Goal: Task Accomplishment & Management: Use online tool/utility

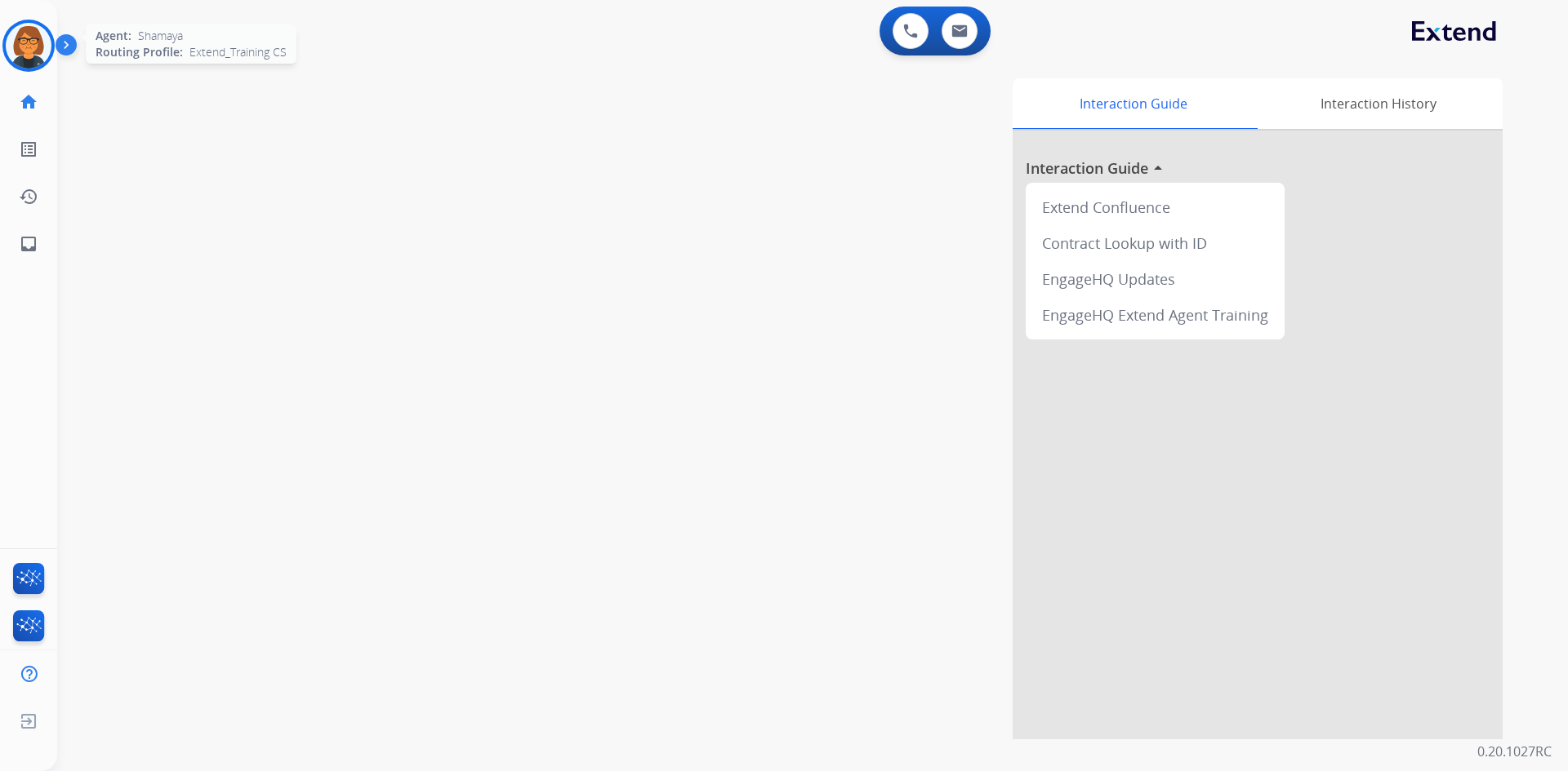
click at [45, 62] on div at bounding box center [29, 46] width 52 height 52
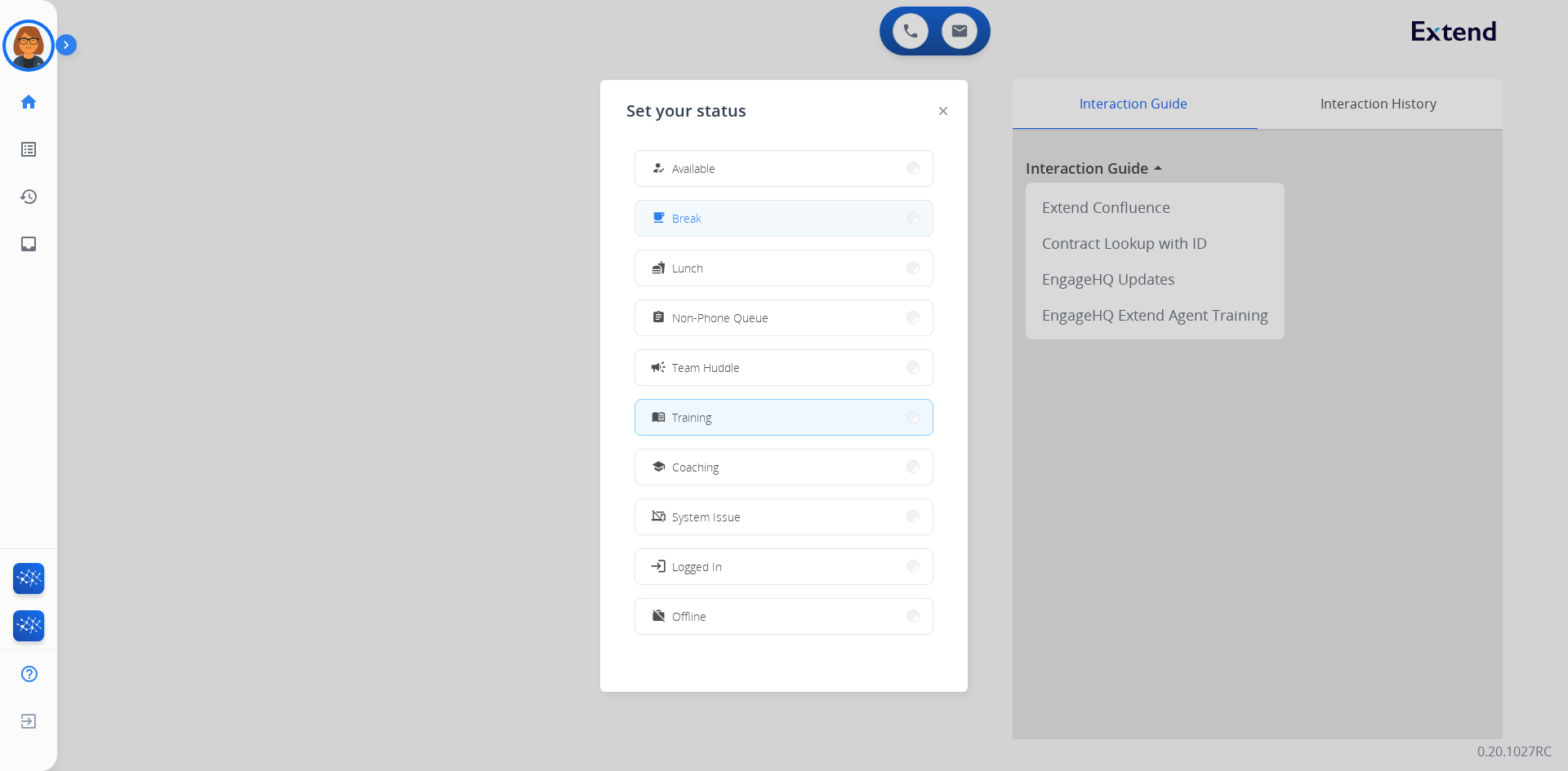
click at [706, 229] on button "free_breakfast Break" at bounding box center [784, 218] width 297 height 35
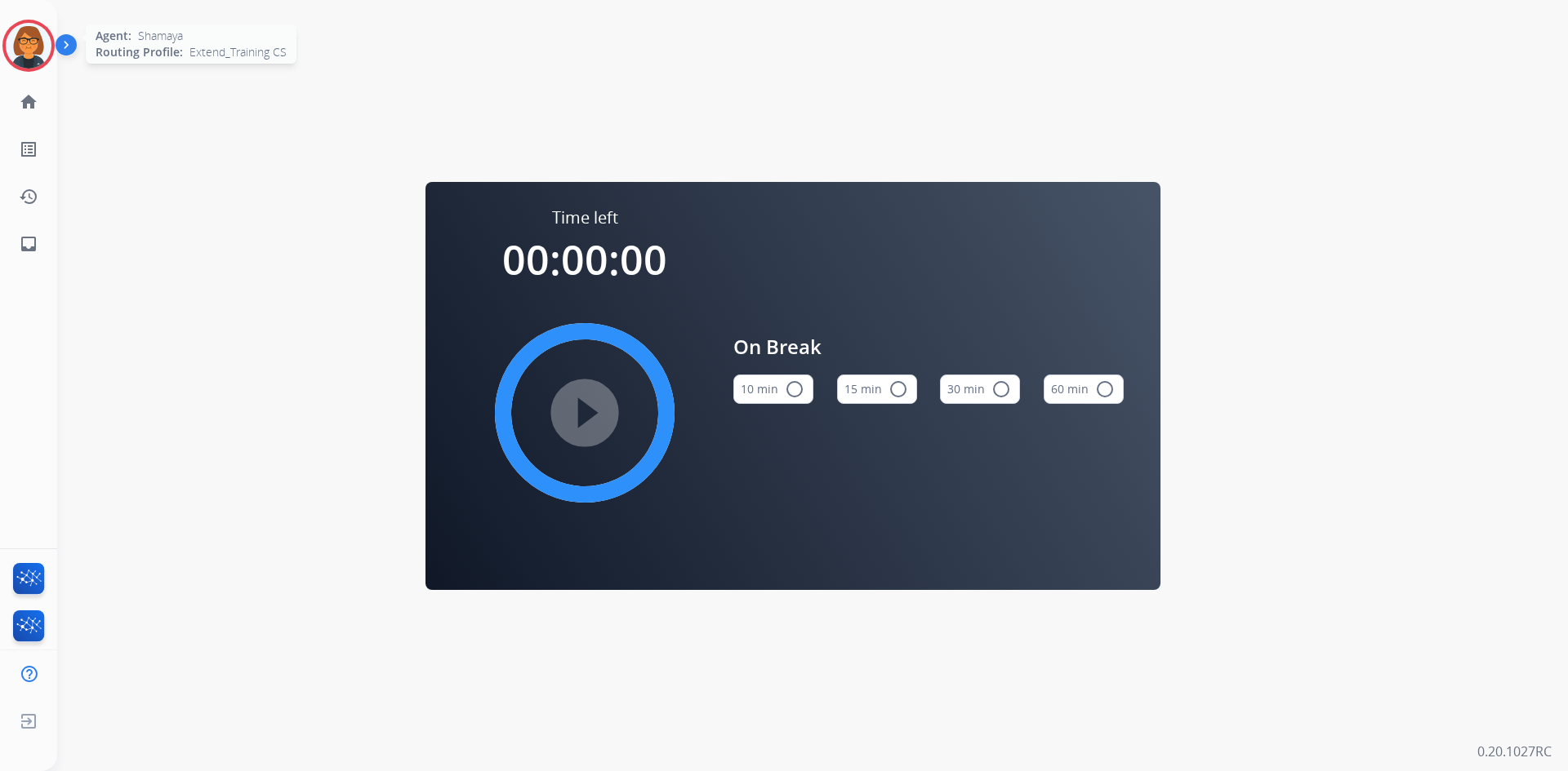
click at [17, 59] on img at bounding box center [28, 46] width 46 height 46
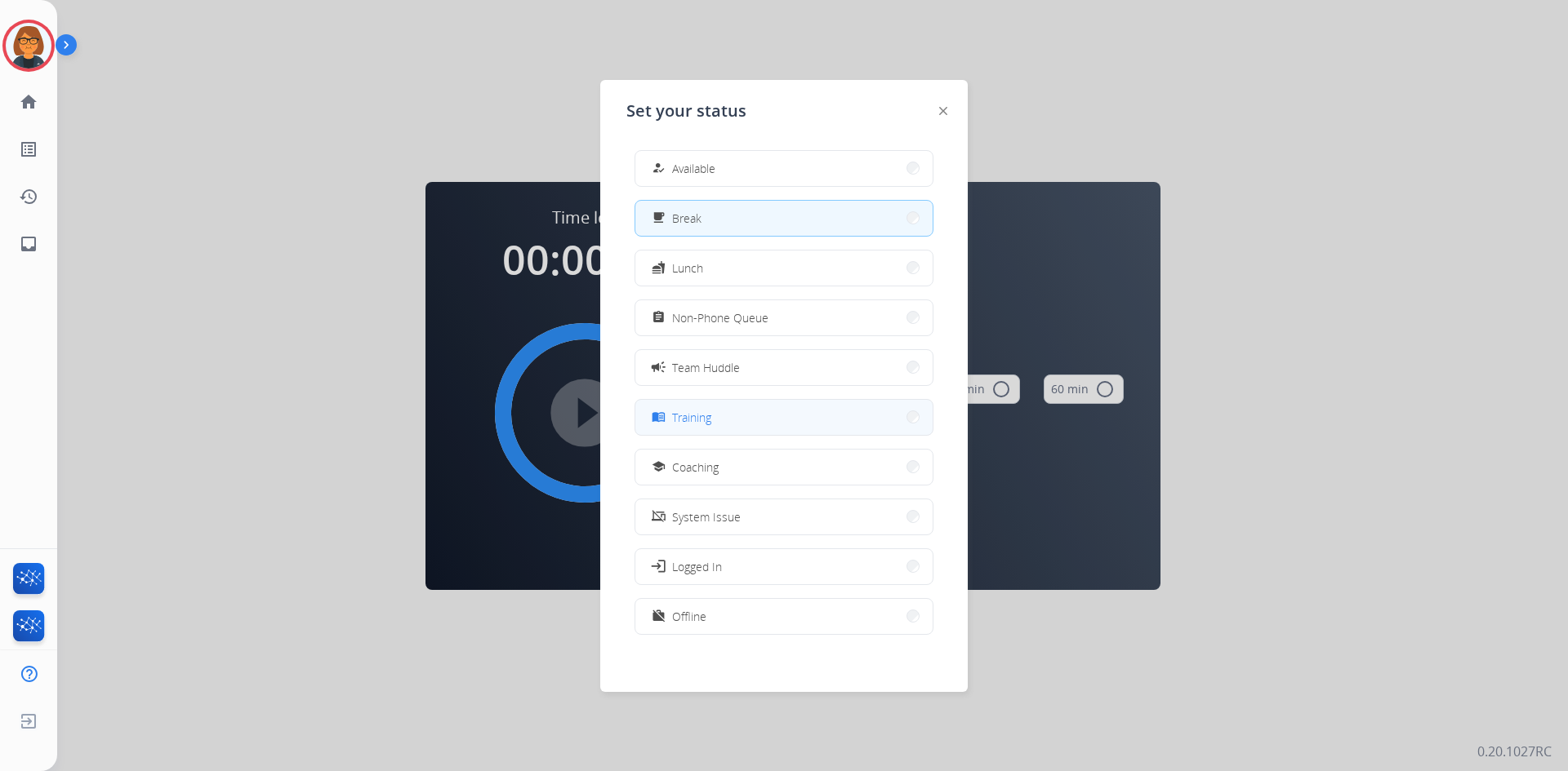
click at [815, 428] on button "menu_book Training" at bounding box center [784, 417] width 297 height 35
